Goal: Find specific page/section: Find specific page/section

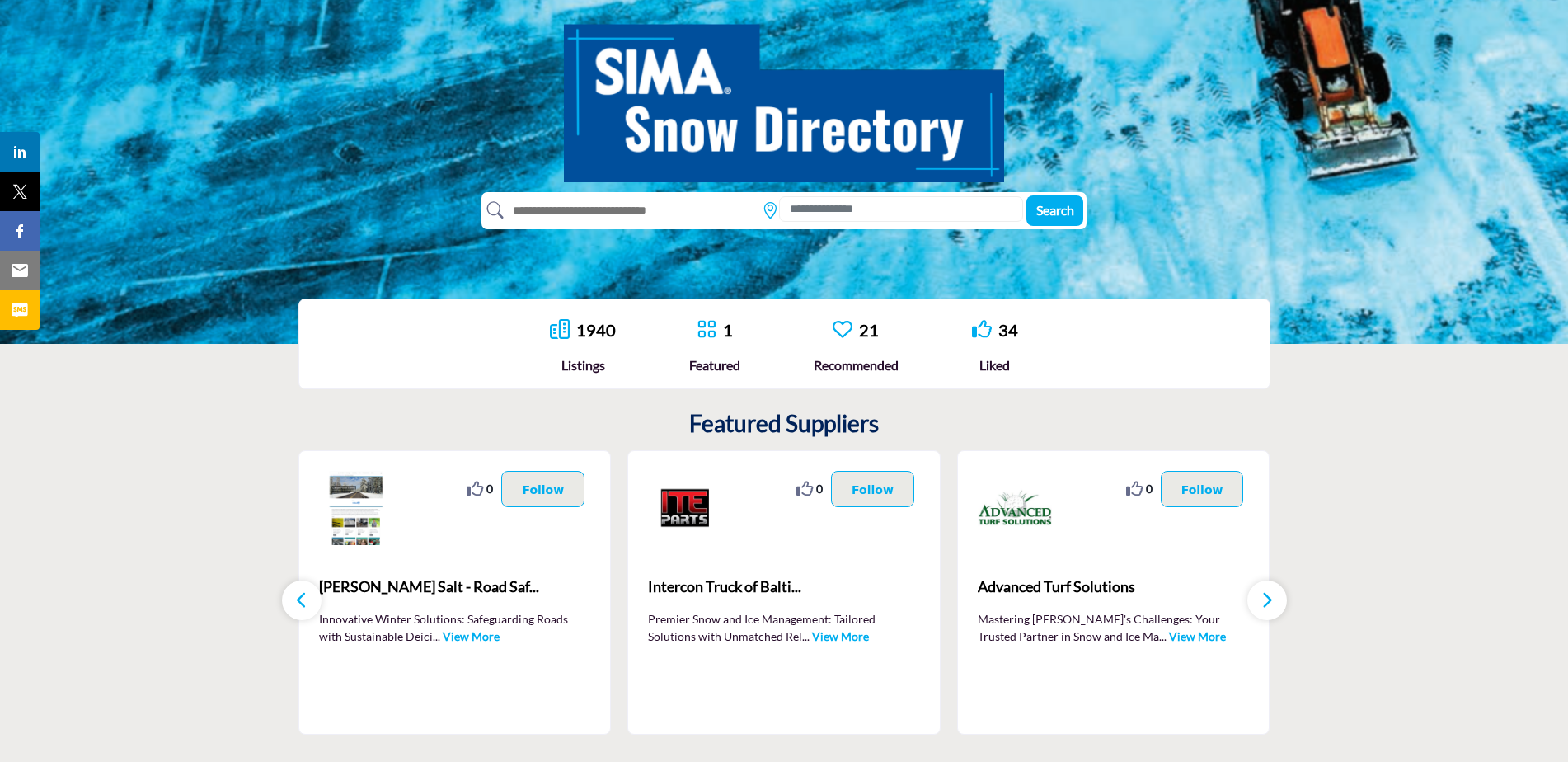
scroll to position [247, 0]
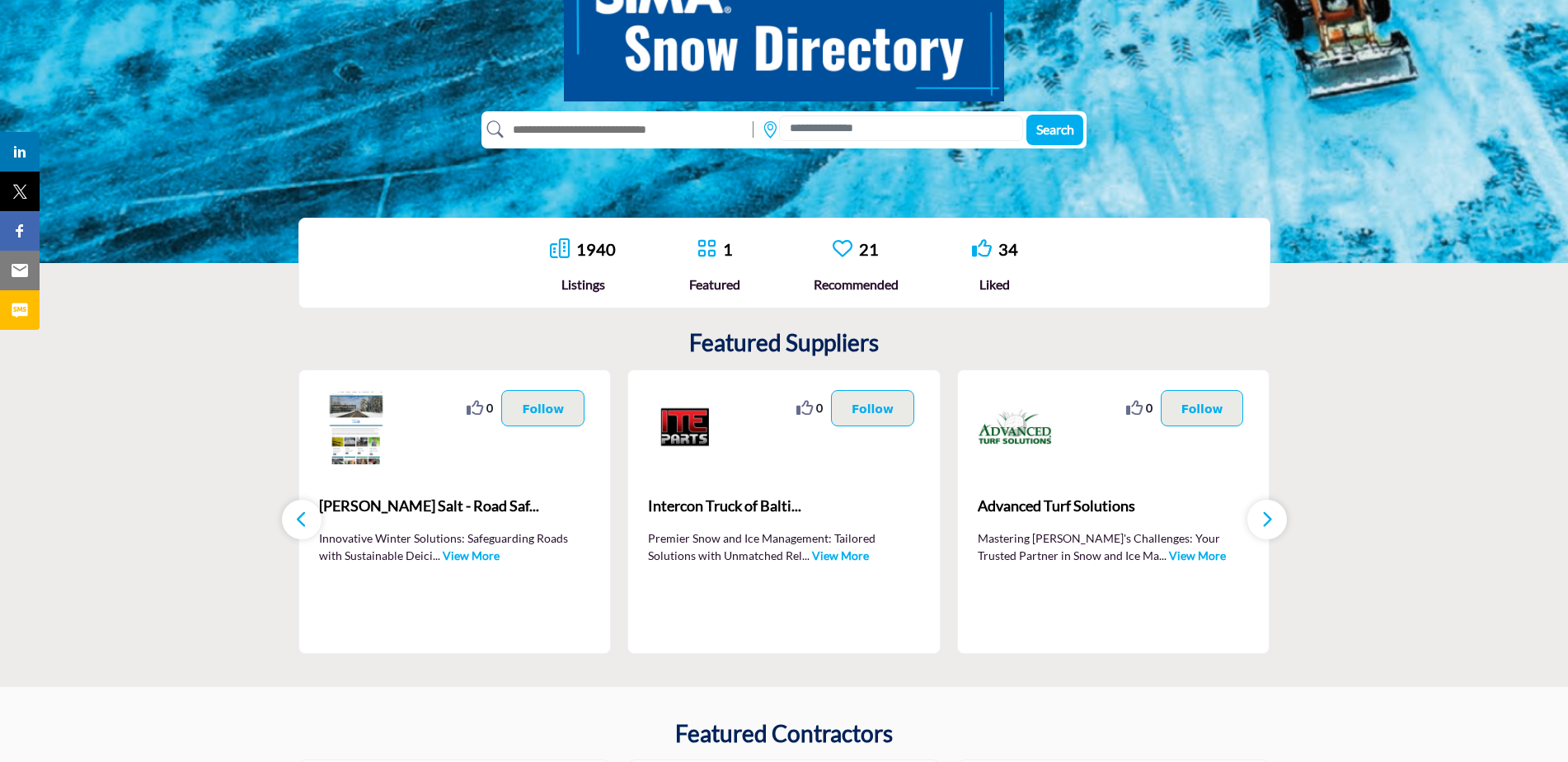
click at [1267, 519] on icon "button" at bounding box center [1267, 519] width 13 height 21
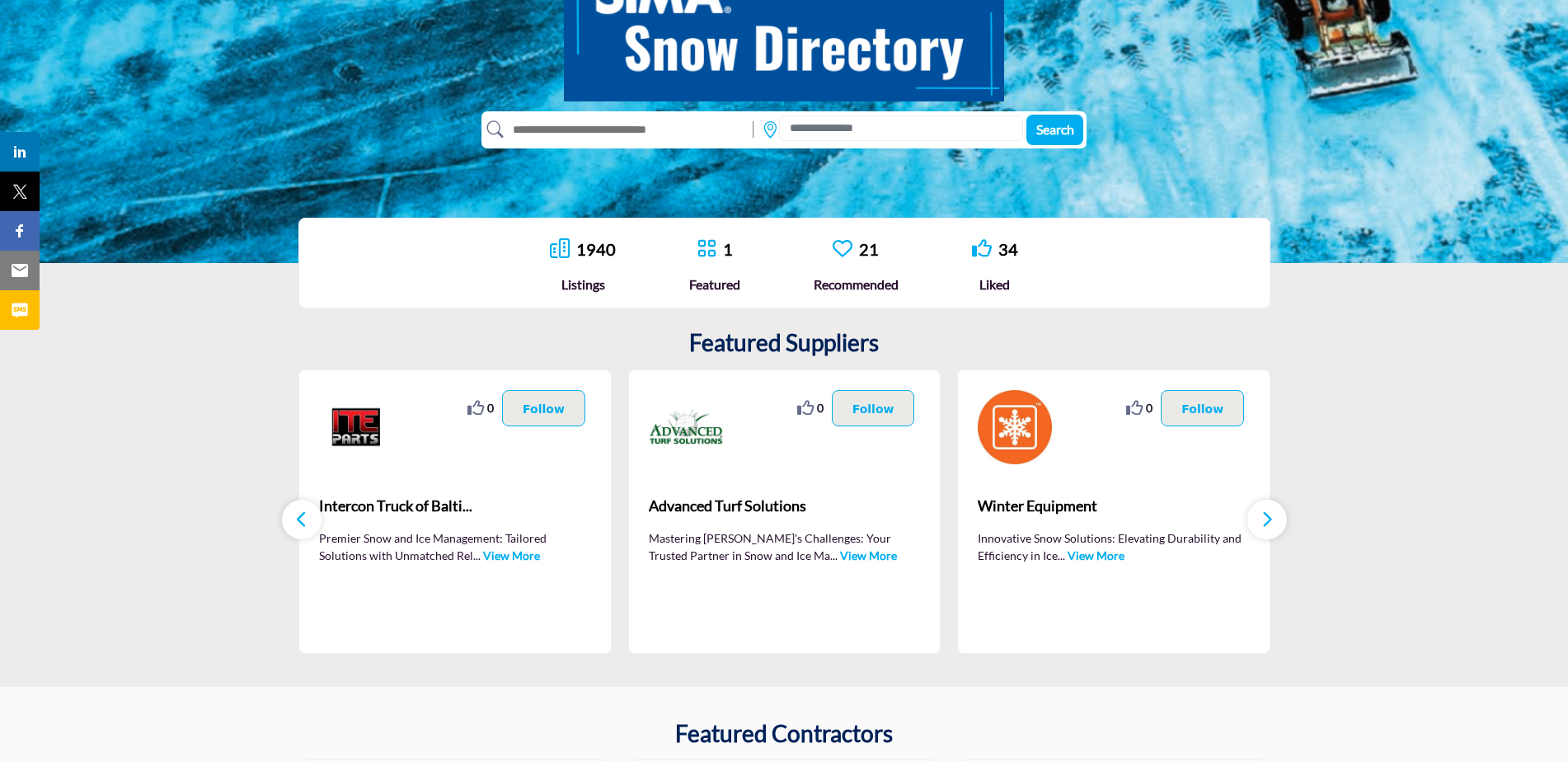
click at [1267, 519] on icon "button" at bounding box center [1267, 519] width 13 height 21
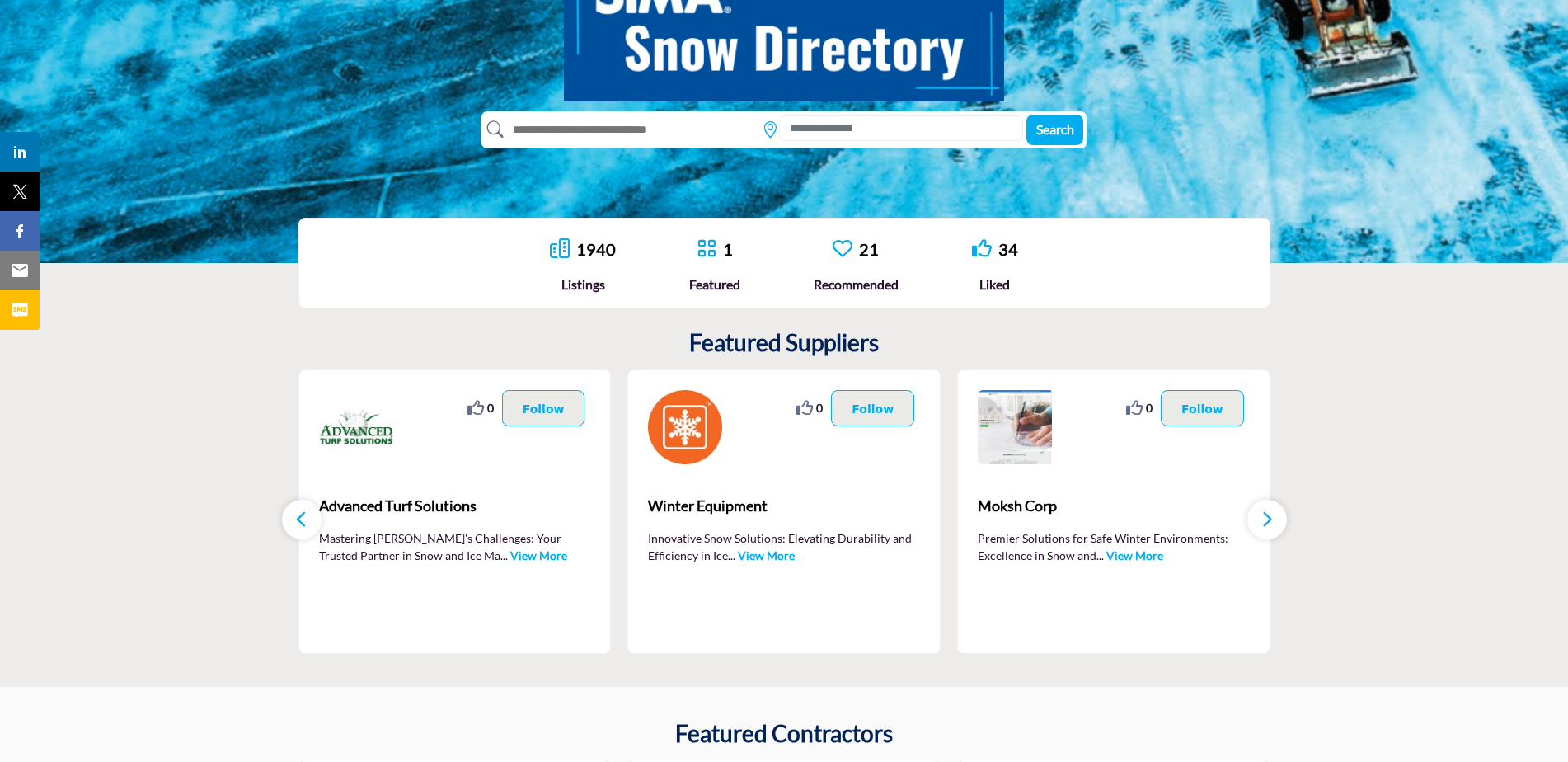
click at [1267, 519] on icon "button" at bounding box center [1267, 519] width 13 height 21
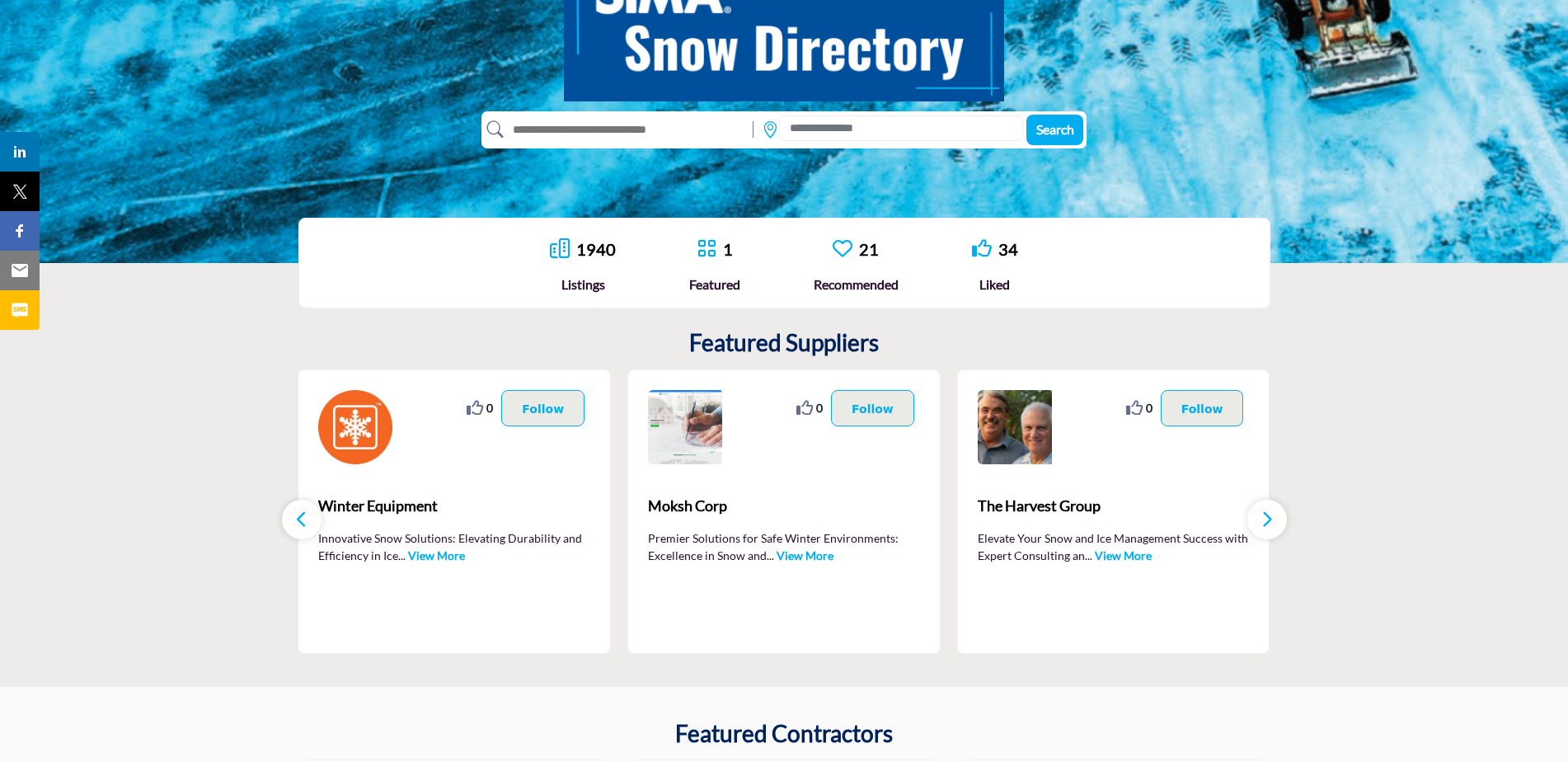
click at [1267, 519] on icon "button" at bounding box center [1267, 519] width 13 height 21
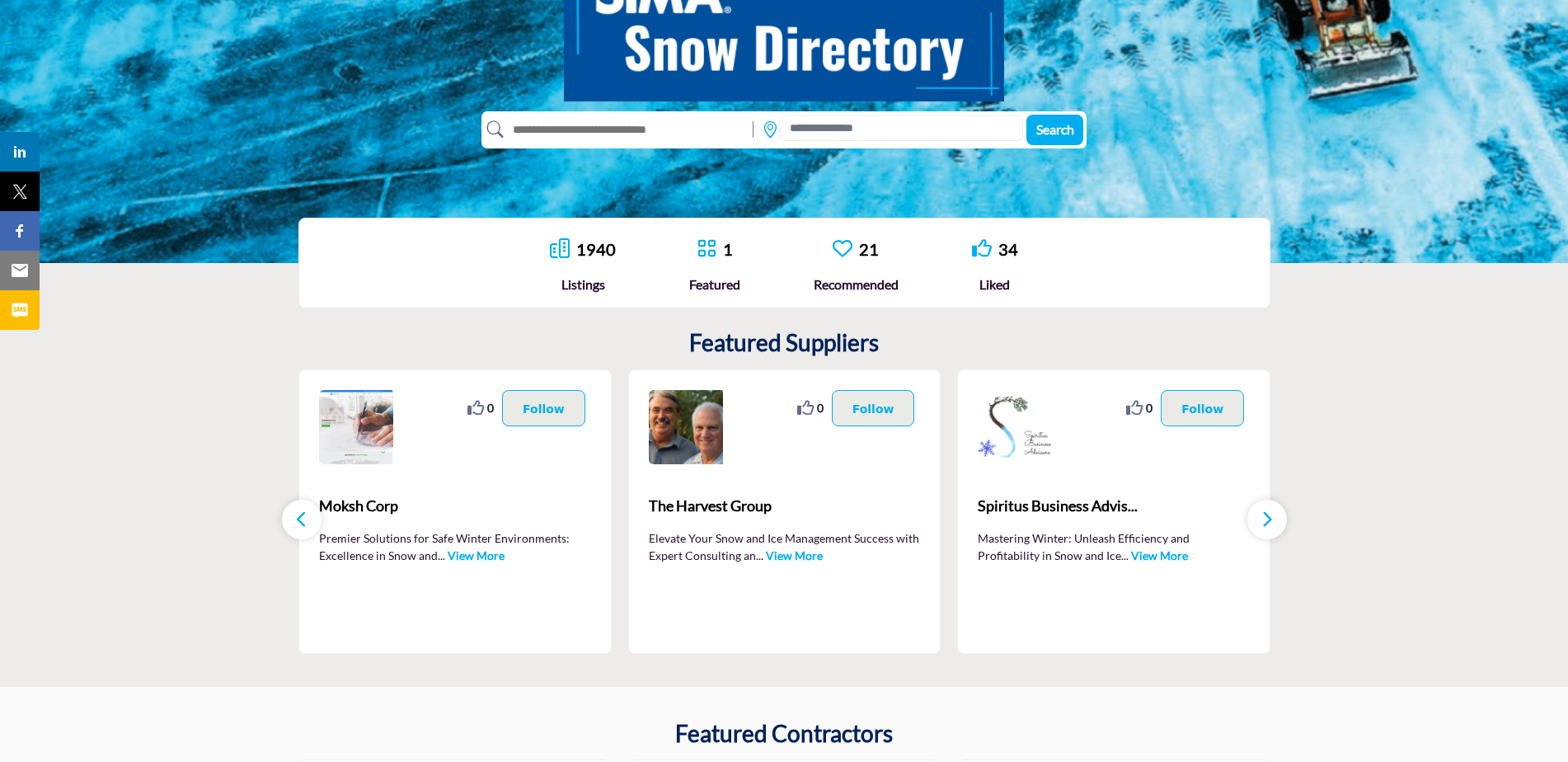
click at [1267, 519] on icon "button" at bounding box center [1267, 519] width 13 height 21
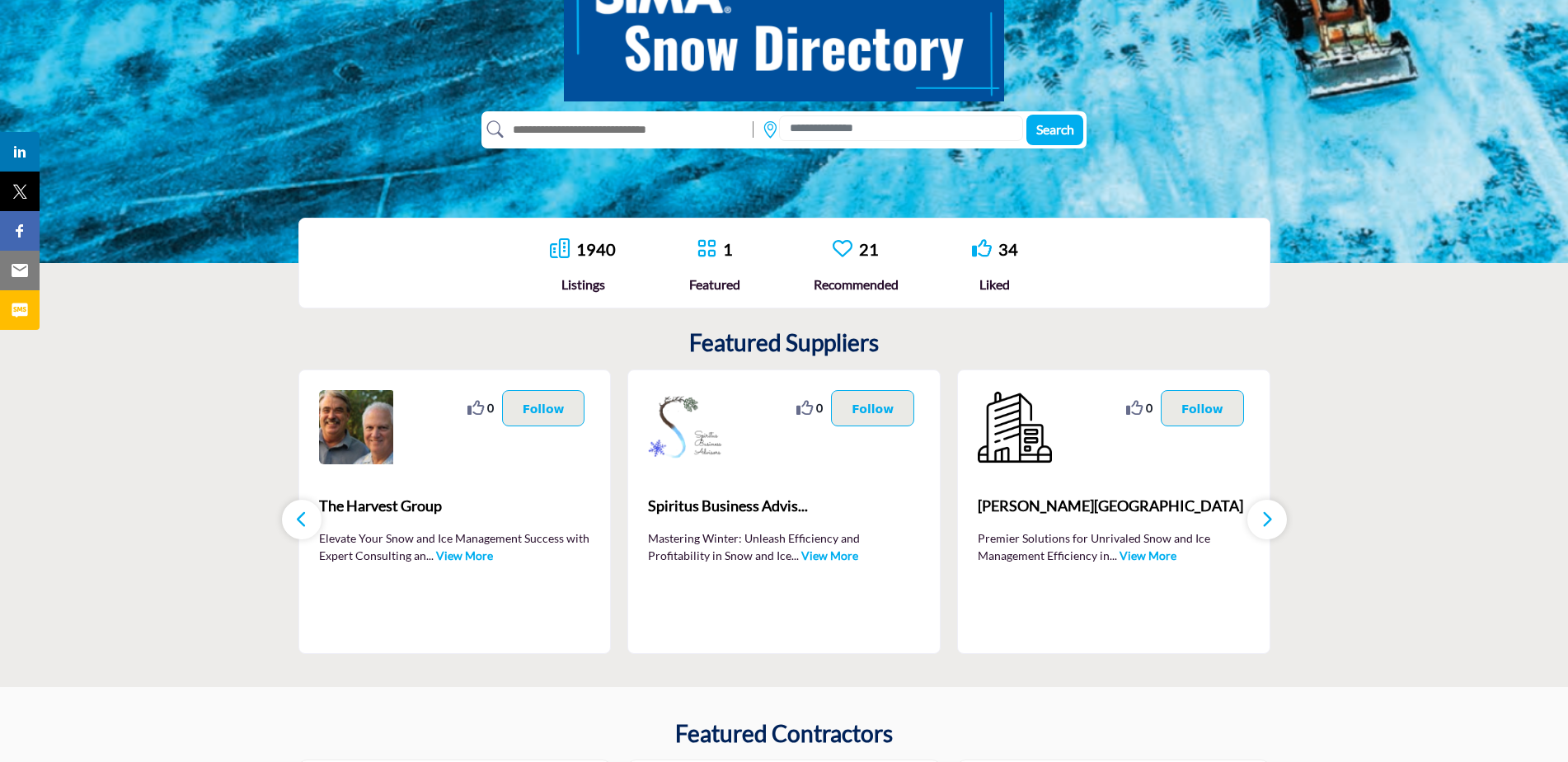
click at [1267, 519] on icon "button" at bounding box center [1267, 519] width 13 height 21
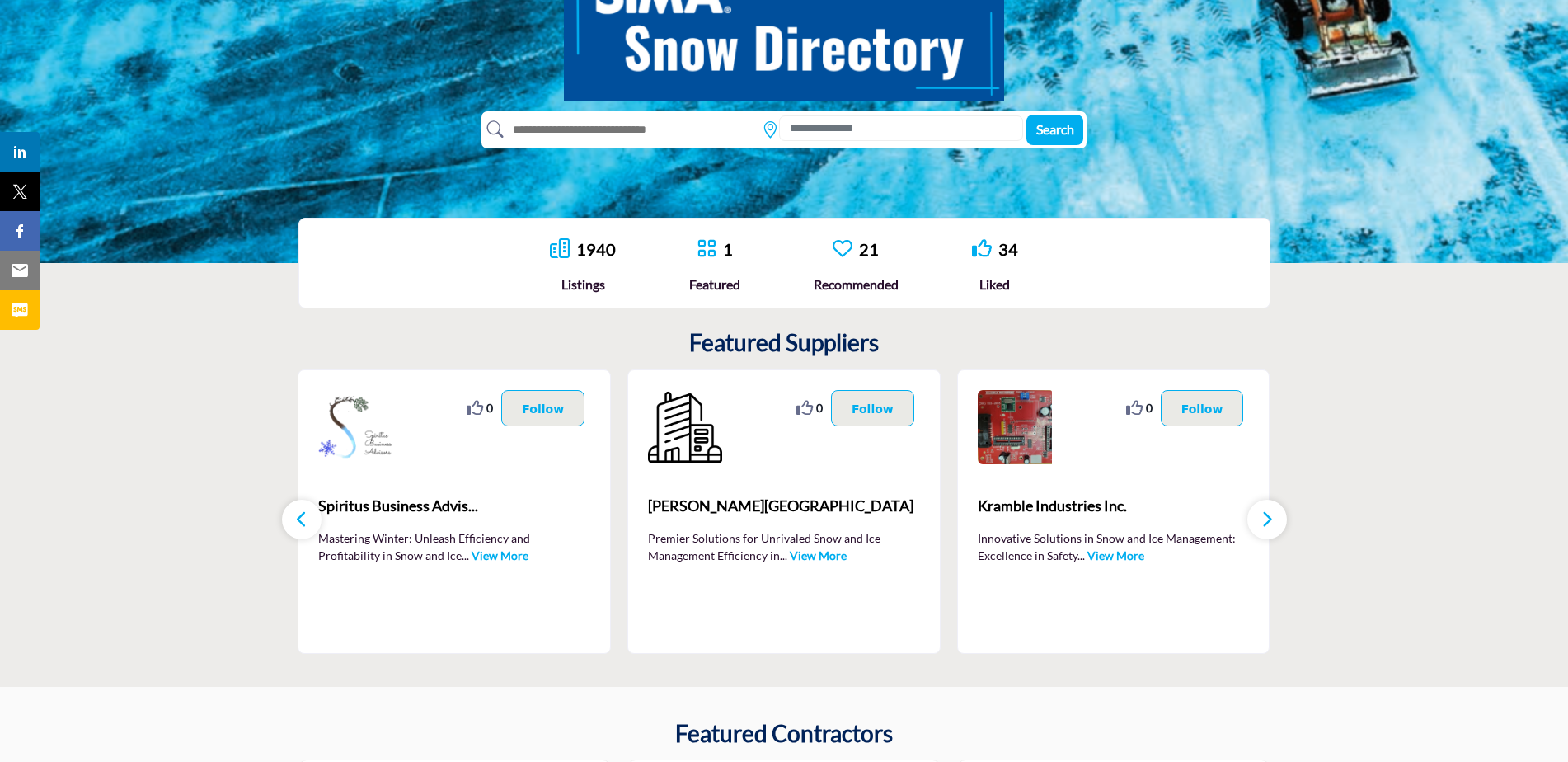
click at [1267, 519] on icon "button" at bounding box center [1267, 519] width 13 height 21
click at [835, 125] on input at bounding box center [901, 128] width 244 height 26
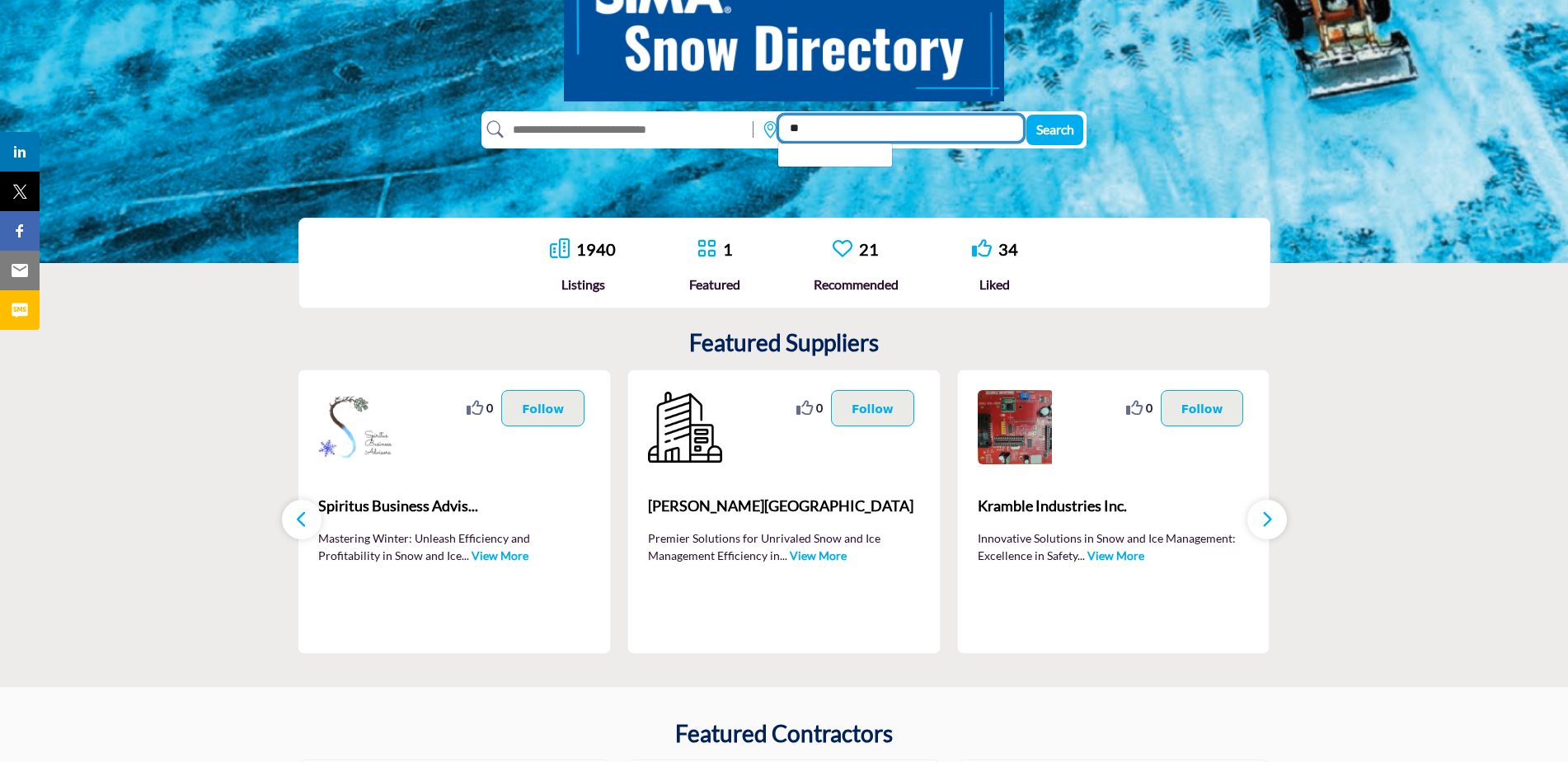
type input "**"
click at [1027, 115] on button "Search" at bounding box center [1055, 130] width 57 height 30
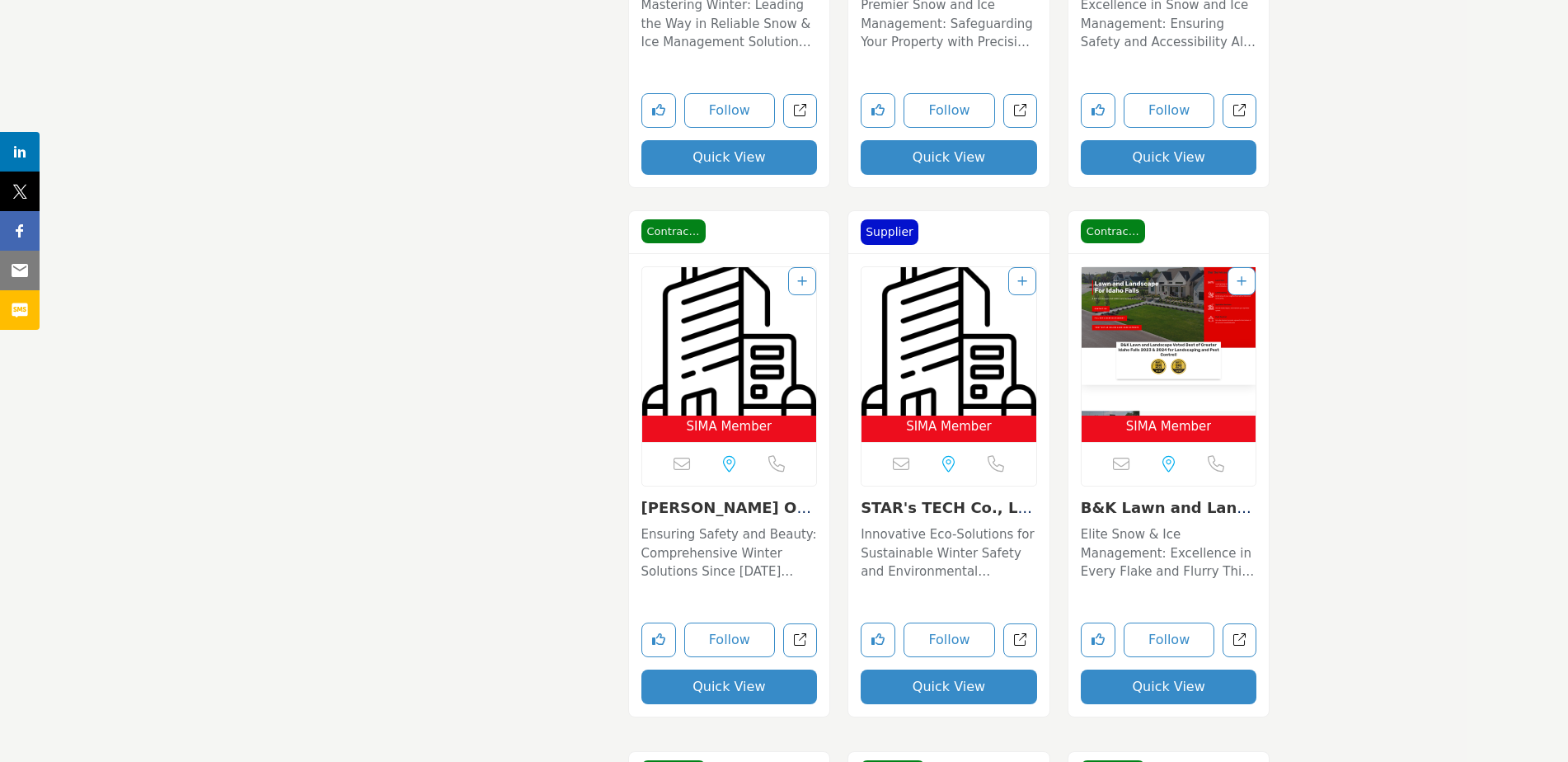
scroll to position [3711, 0]
